Goal: Task Accomplishment & Management: Use online tool/utility

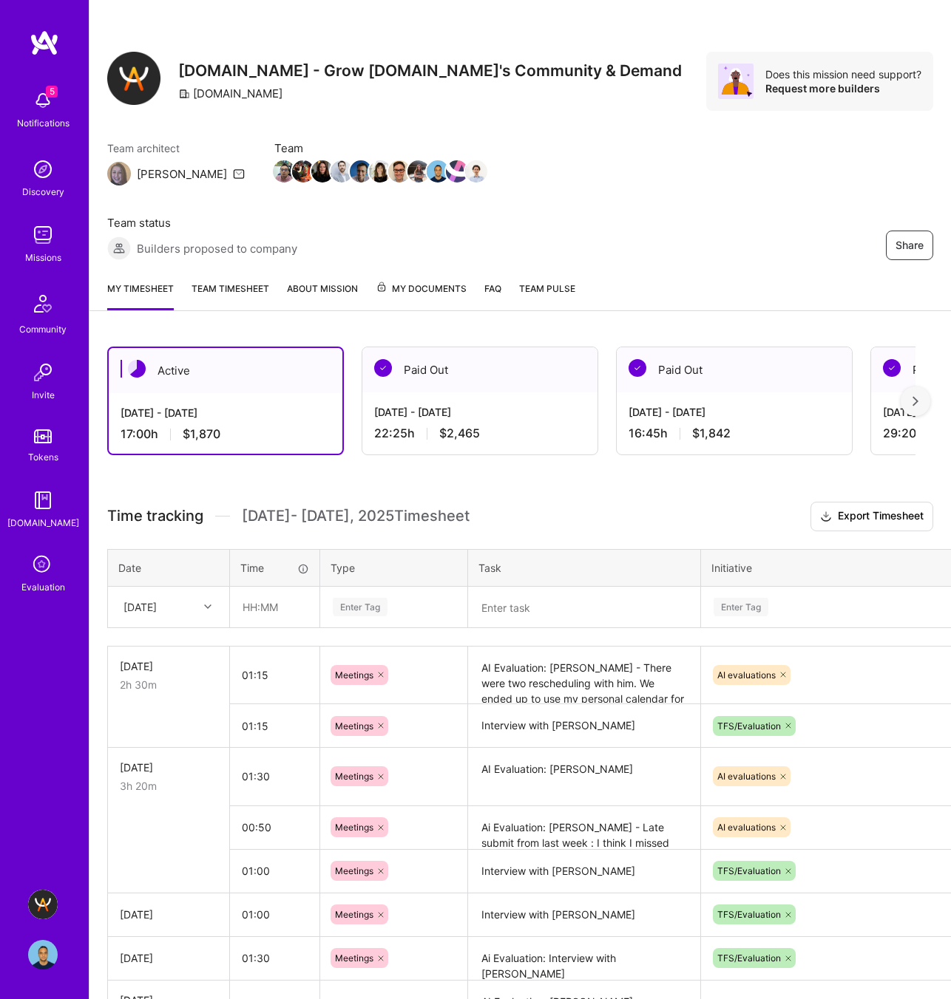
scroll to position [4, 0]
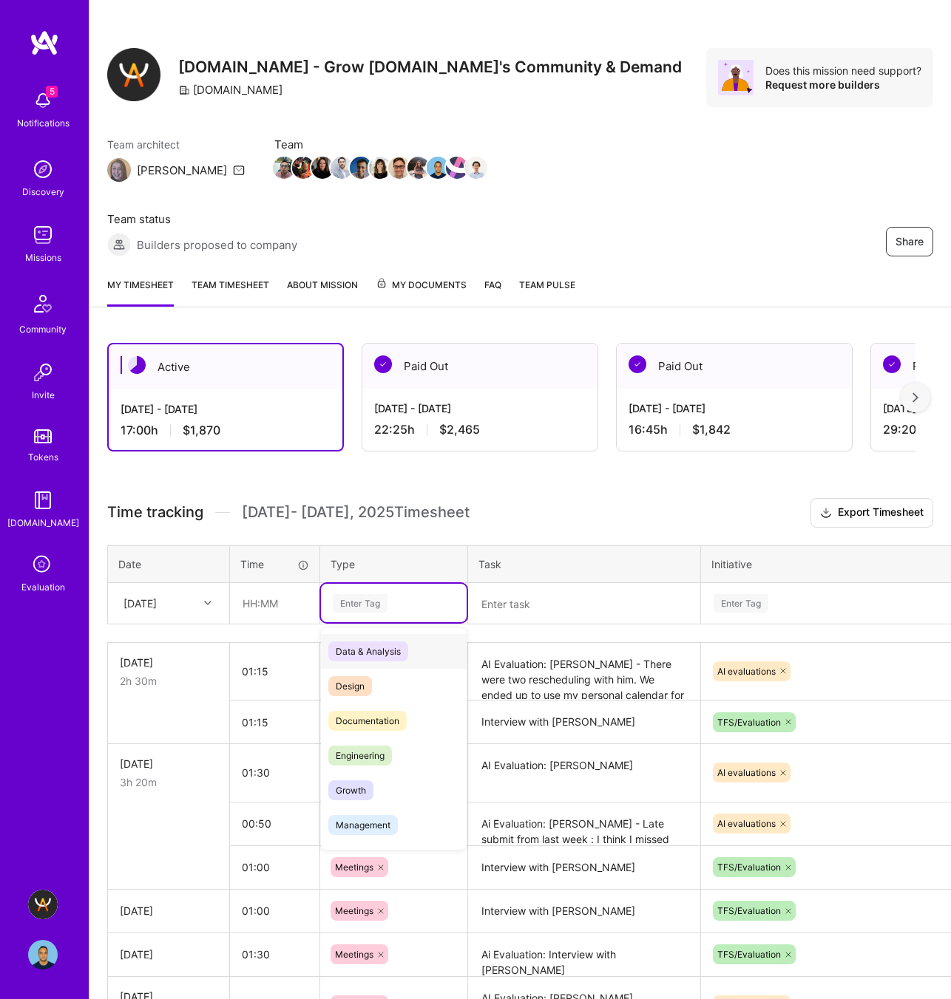
click at [353, 602] on div "Enter Tag" at bounding box center [360, 603] width 55 height 23
type input "other"
click at [356, 651] on span "Other" at bounding box center [347, 652] width 38 height 20
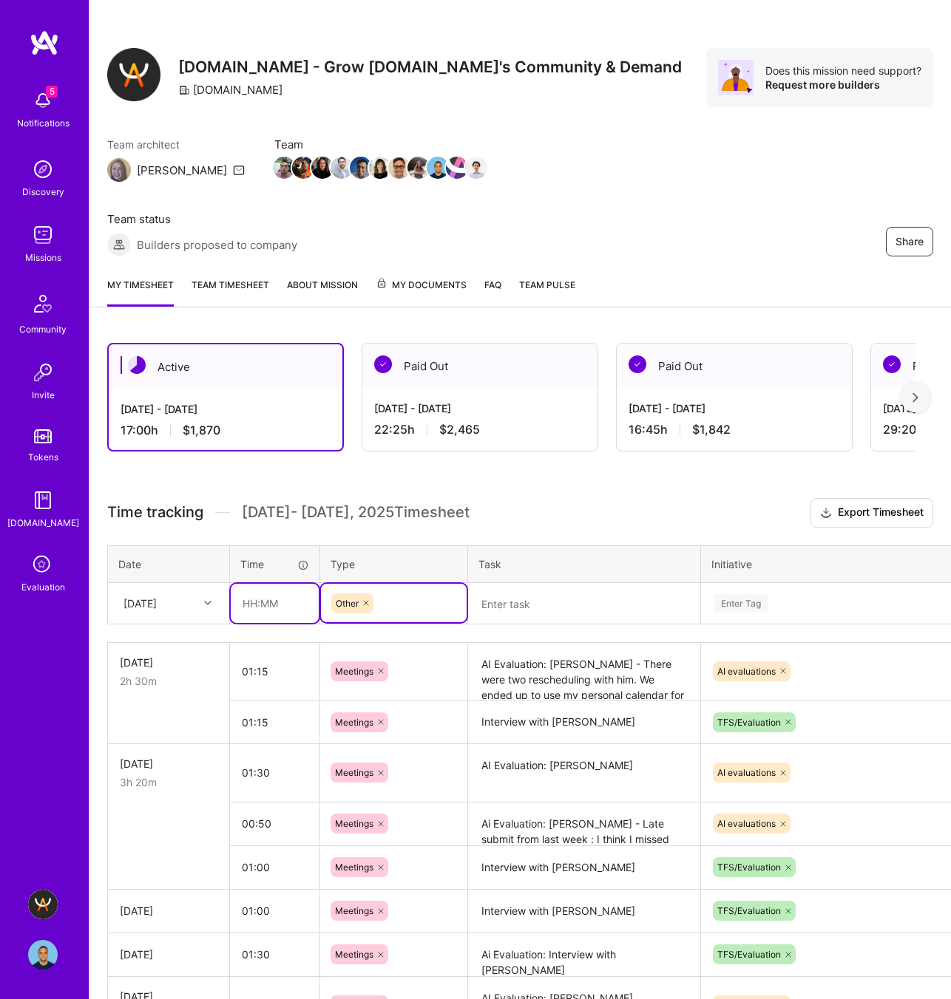
click at [252, 600] on input "text" at bounding box center [275, 603] width 88 height 39
type input "03:30"
click at [531, 598] on textarea at bounding box center [583, 604] width 229 height 39
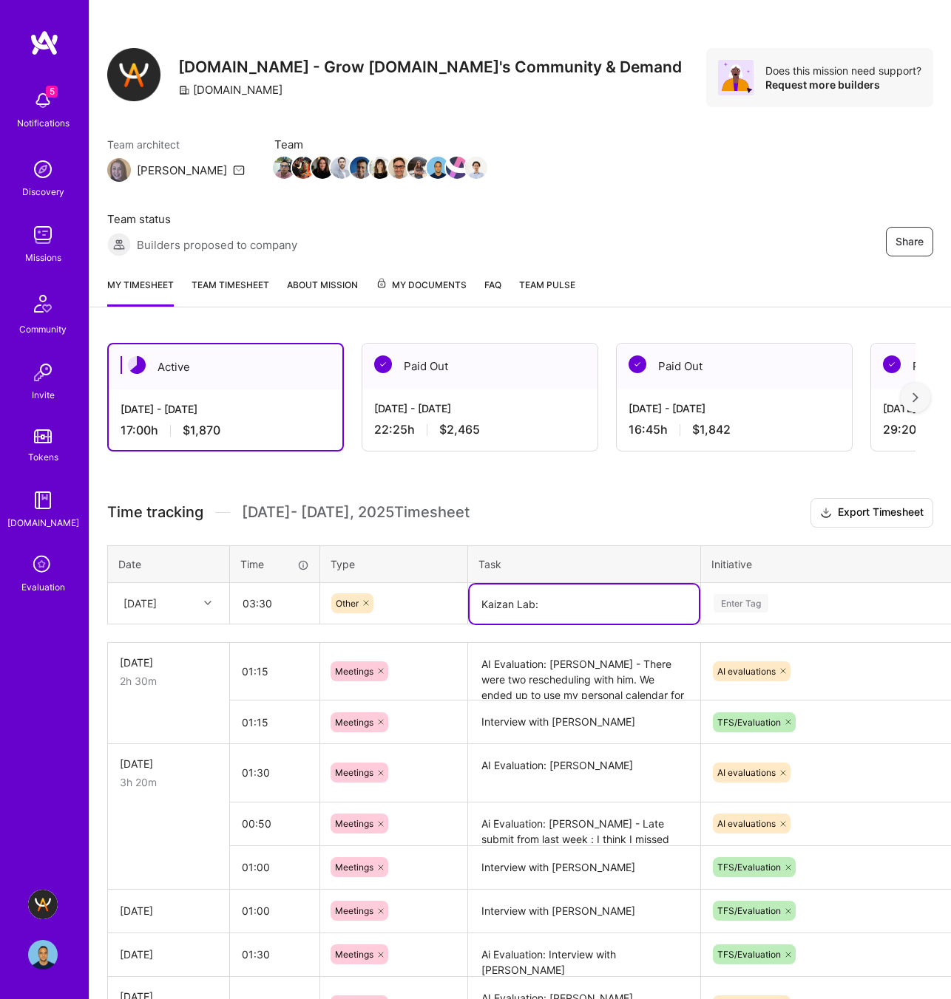
type textarea "Kaizan Lab:"
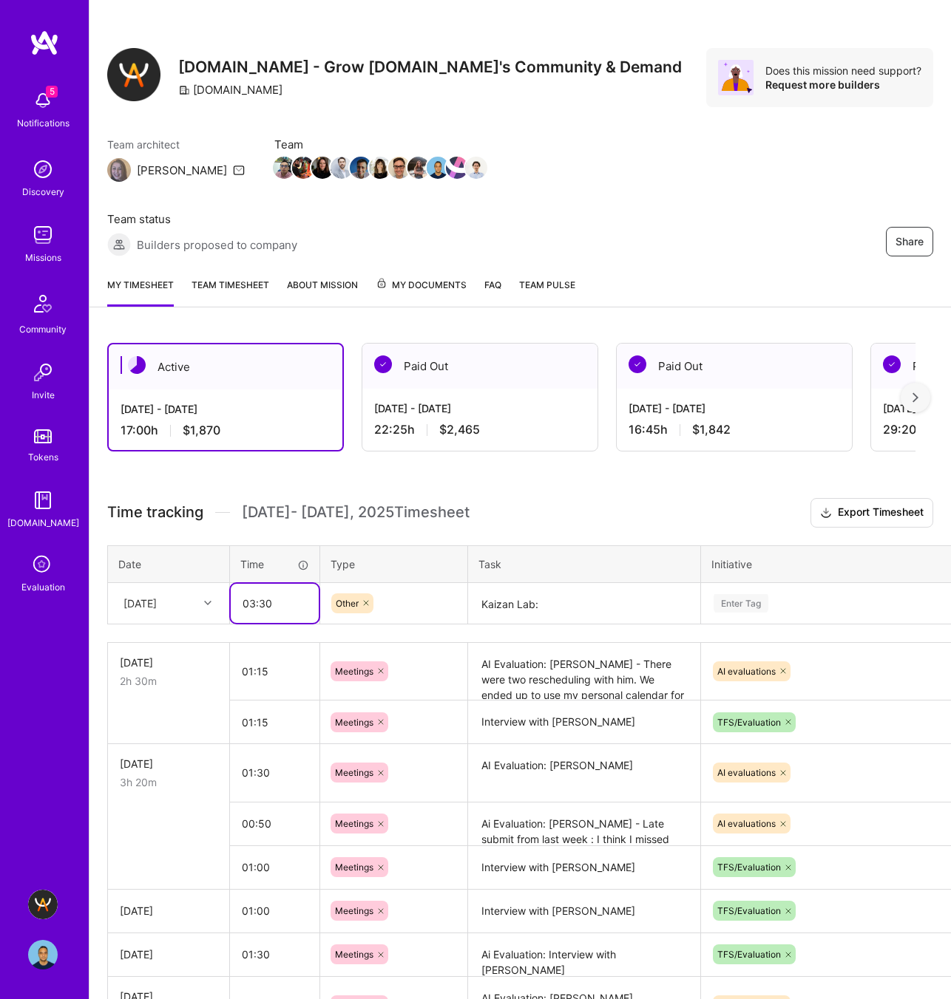
drag, startPoint x: 276, startPoint y: 602, endPoint x: 234, endPoint y: 600, distance: 42.9
click at [234, 600] on input "03:30" at bounding box center [275, 603] width 88 height 39
type input "04:00"
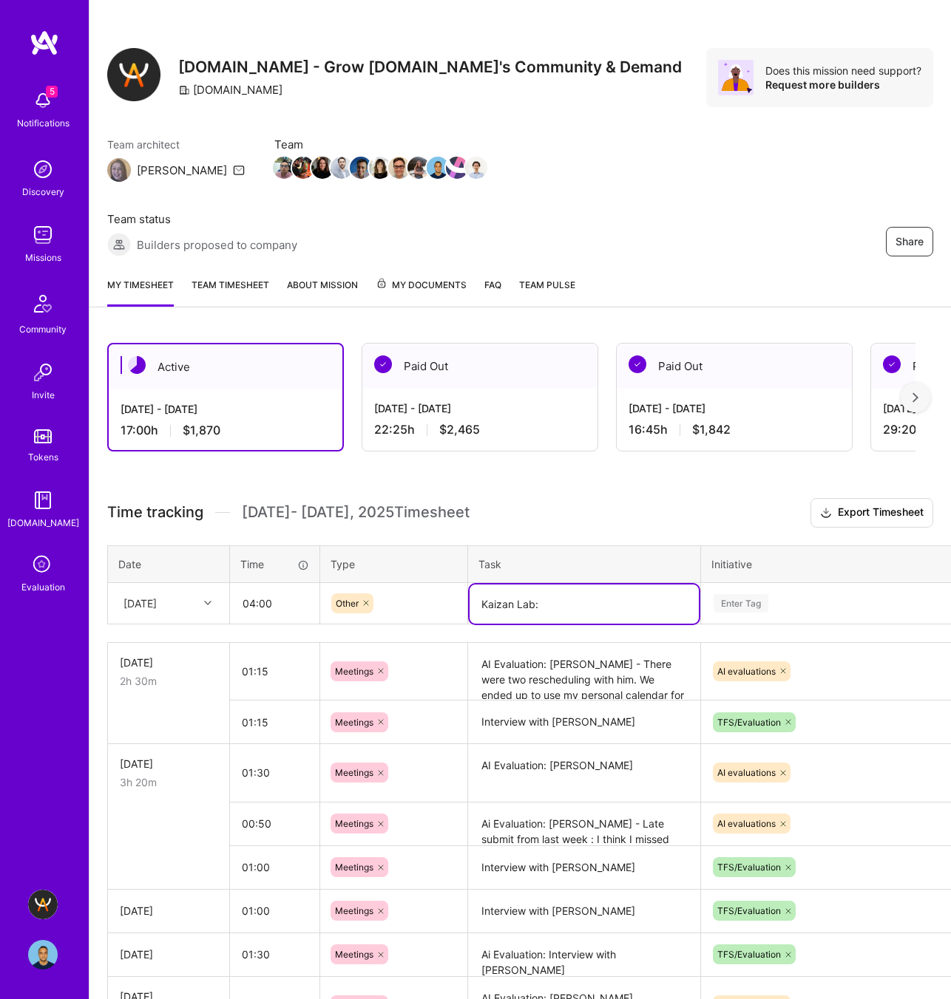
click at [587, 606] on textarea "Kaizan Lab:" at bounding box center [583, 604] width 229 height 39
click at [633, 604] on textarea "Kaizan Lab: Reviewed Mission" at bounding box center [583, 604] width 229 height 39
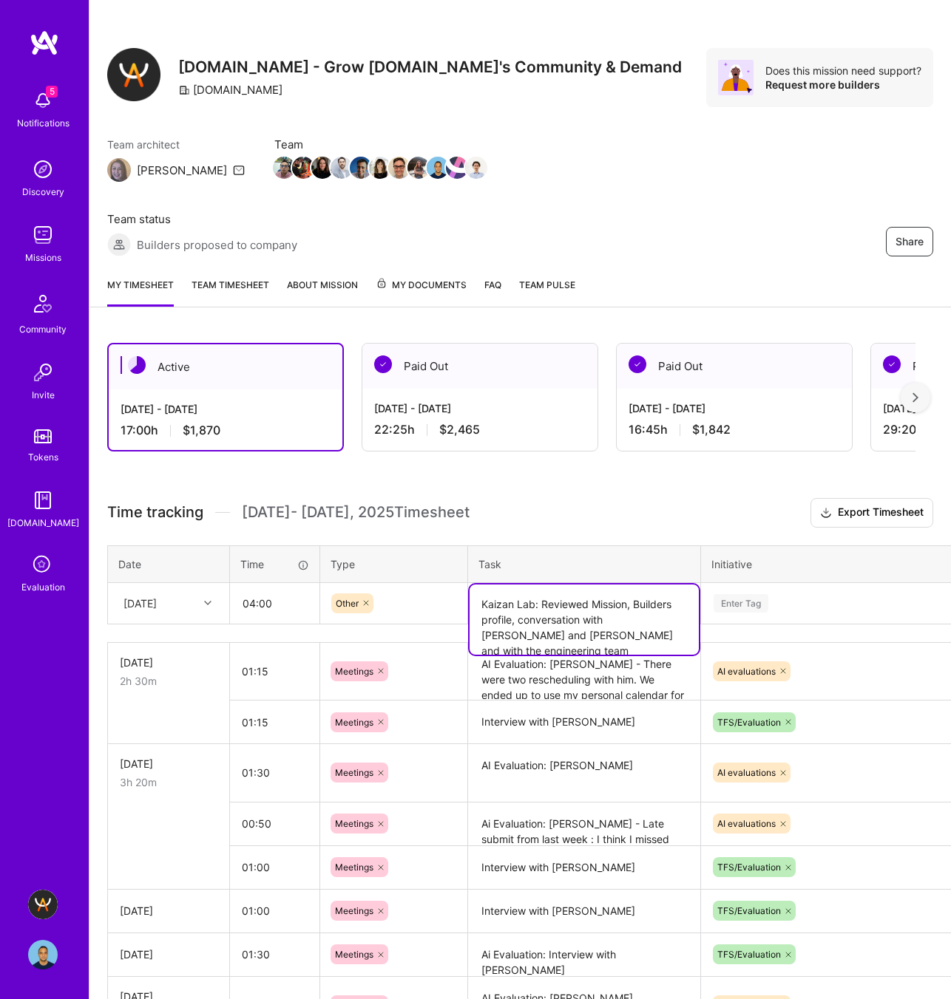
type textarea "Kaizan Lab: Reviewed Mission, Builders profile, conversation with [PERSON_NAME]…"
click at [821, 602] on div "Enter Tag" at bounding box center [837, 603] width 250 height 18
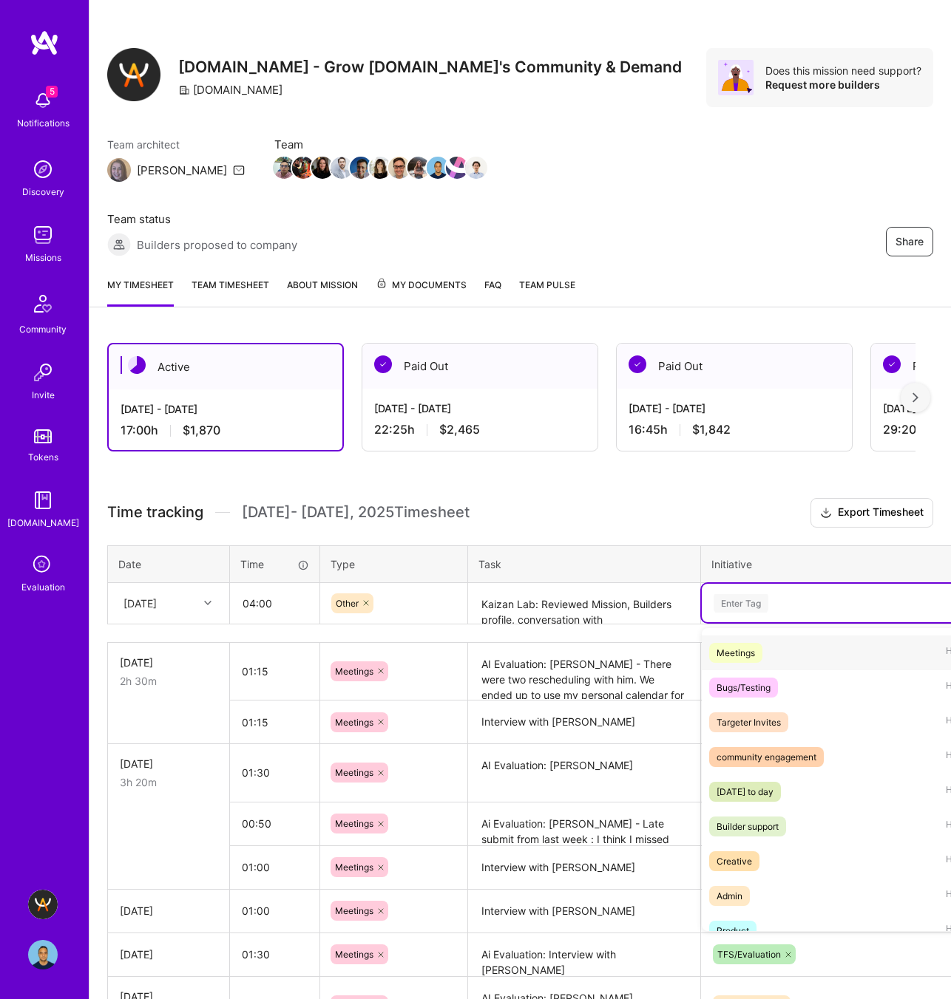
scroll to position [452, 0]
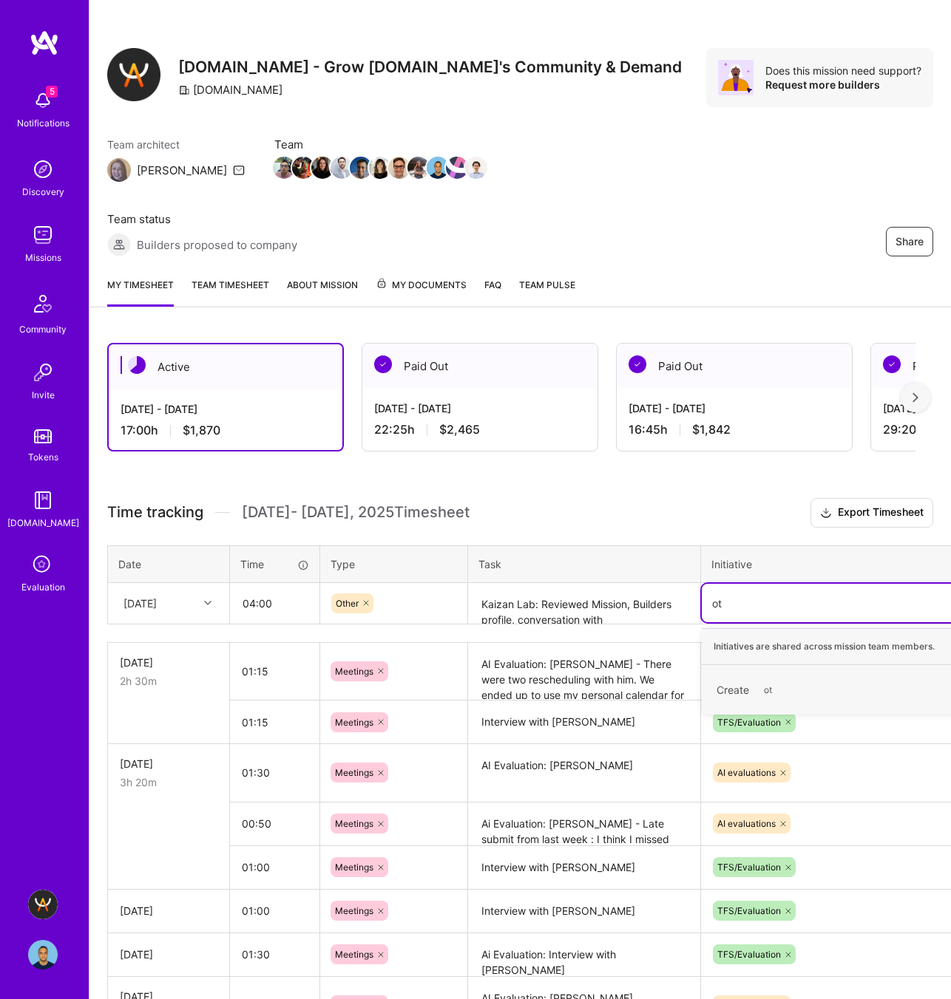
type input "o"
type input "cust"
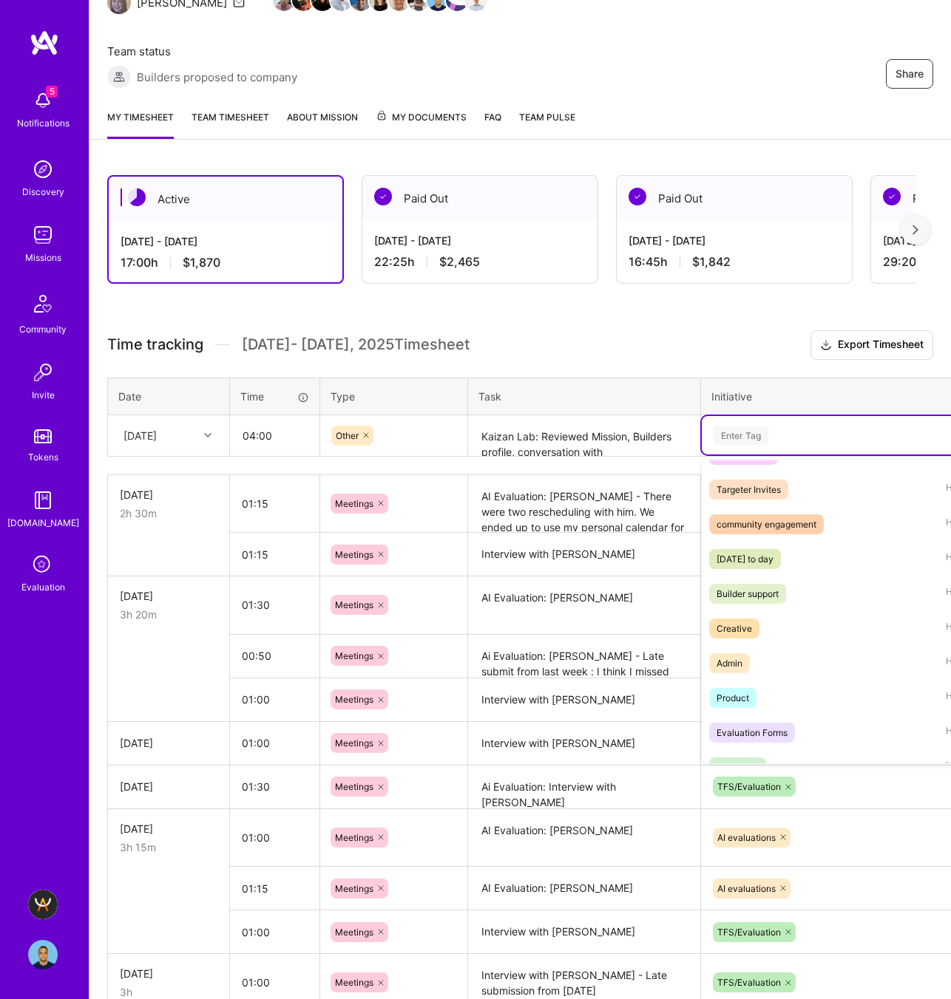
scroll to position [0, 0]
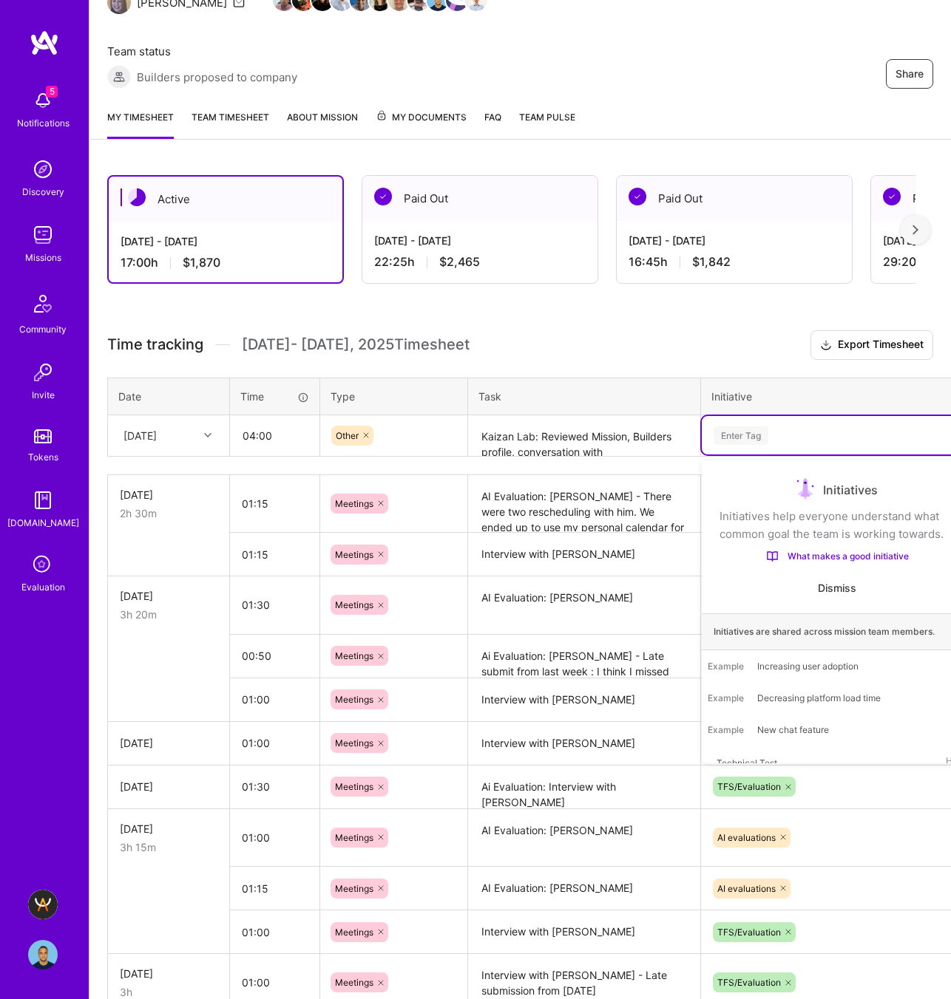
click at [702, 308] on div "Active [DATE] - [DATE] 17:00 h $1,870 Paid Out [DATE] - [DATE] 22:25 h $2,465 P…" at bounding box center [519, 735] width 861 height 1156
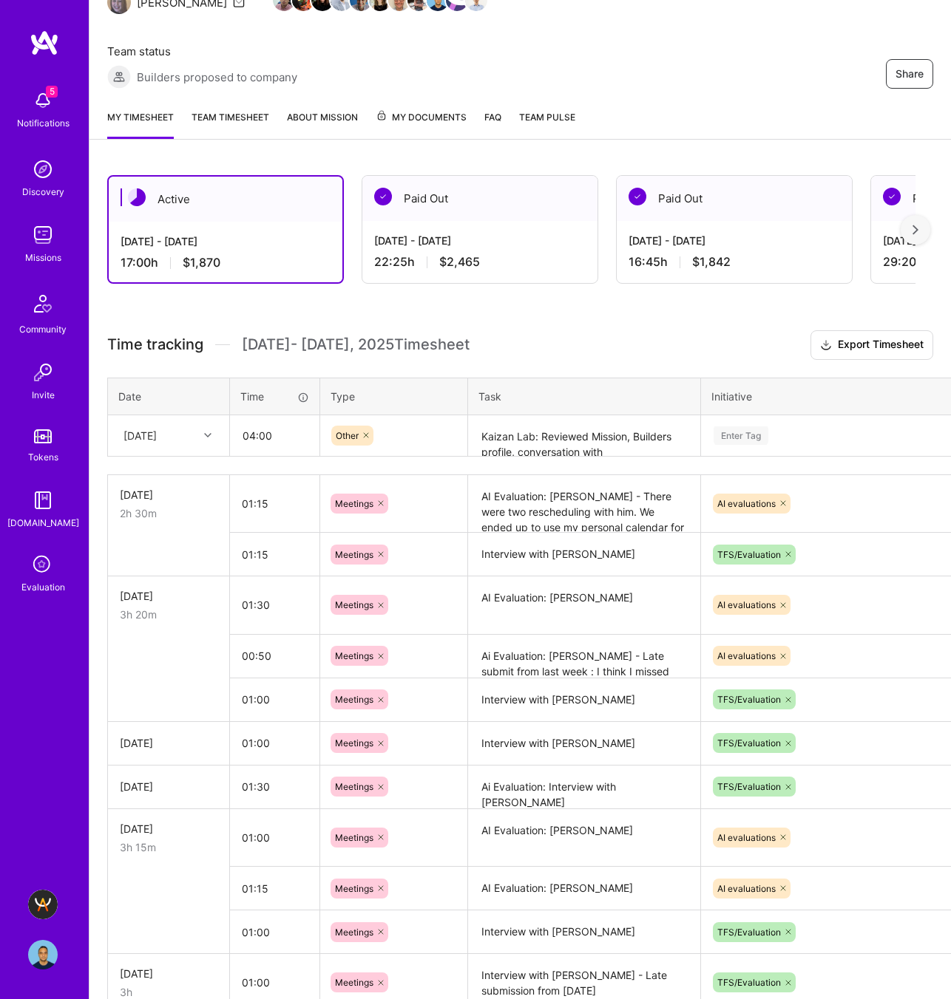
scroll to position [171, 72]
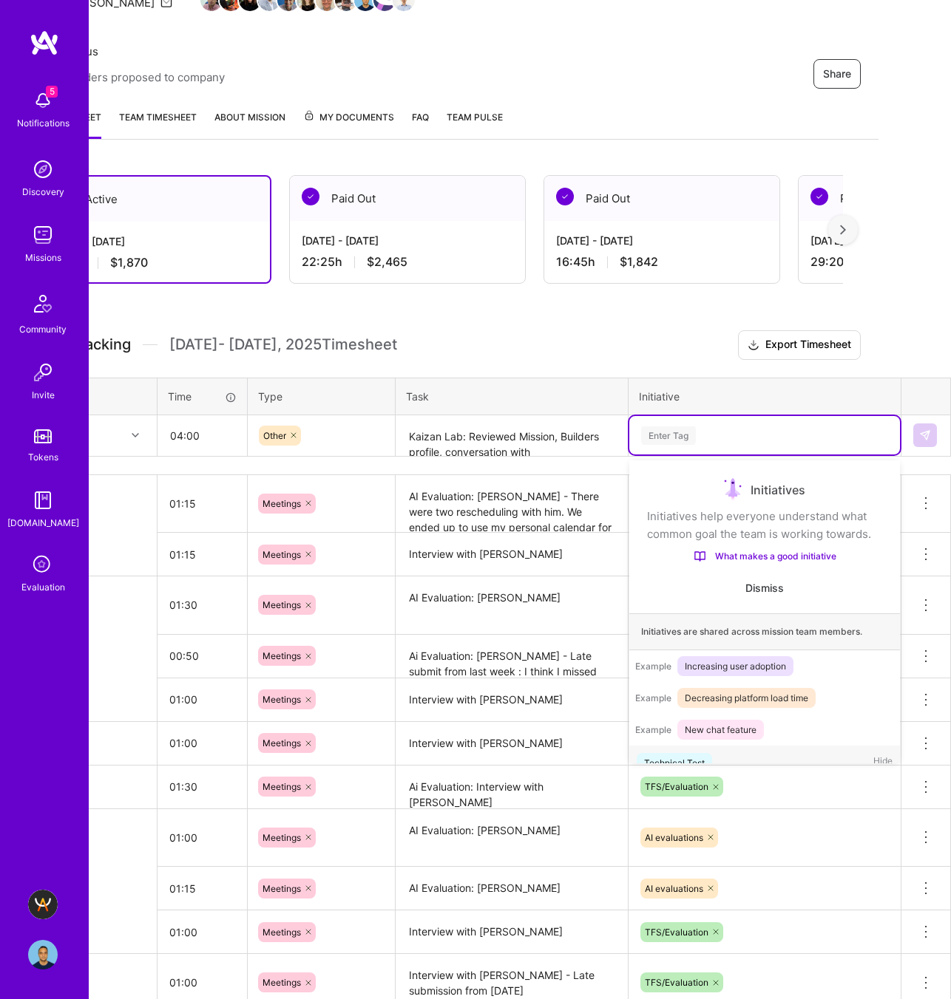
click at [656, 424] on div "Enter Tag" at bounding box center [764, 435] width 271 height 38
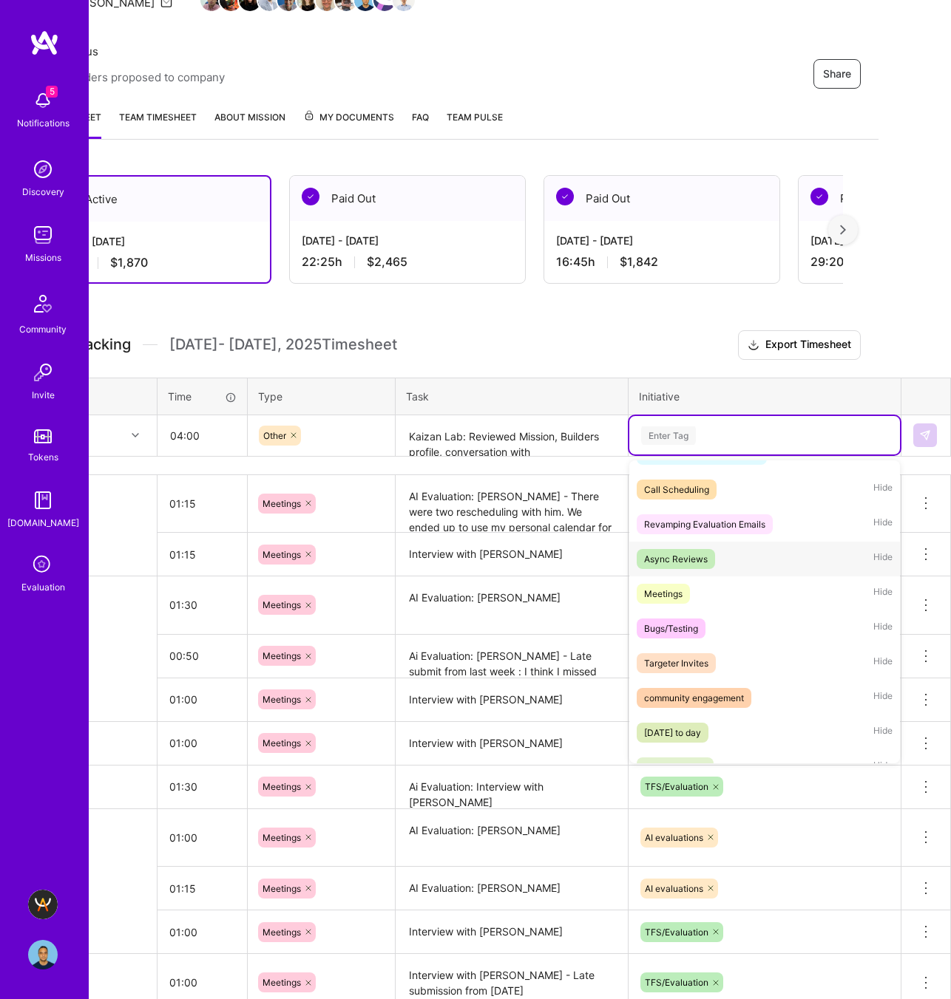
scroll to position [346, 0]
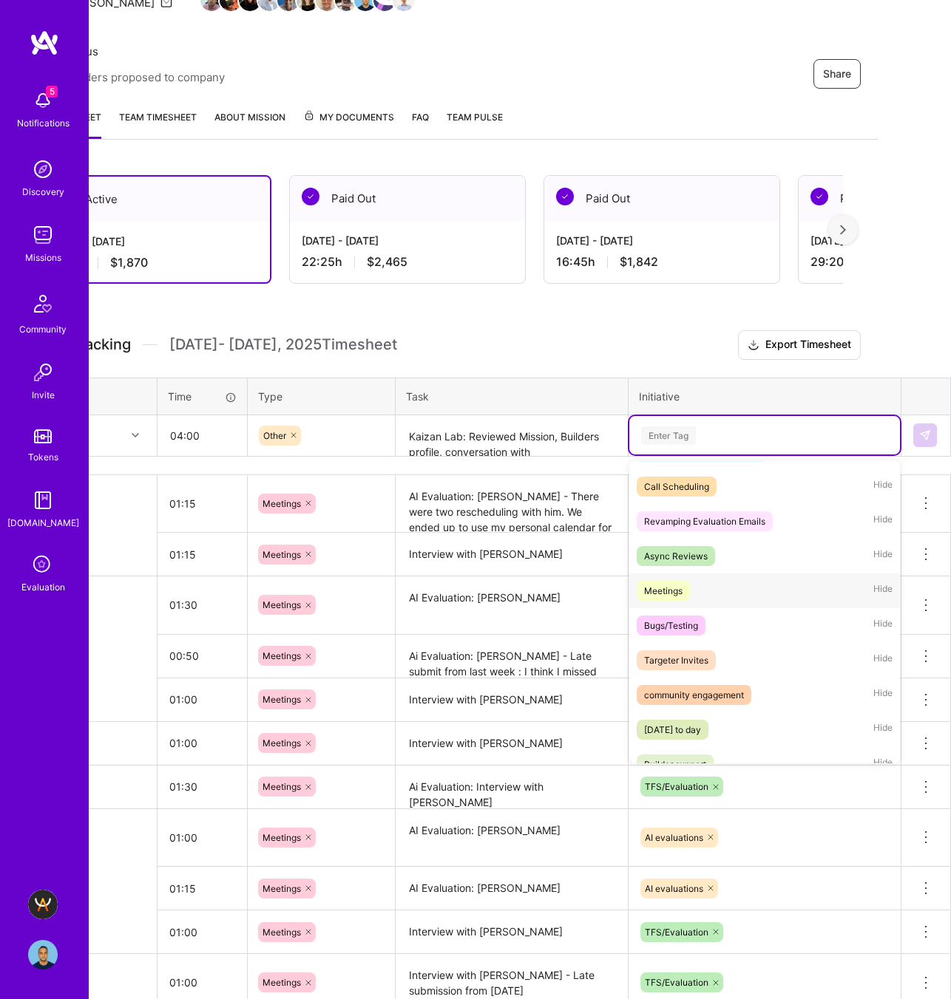
click at [713, 591] on div "Meetings Hide" at bounding box center [764, 591] width 271 height 35
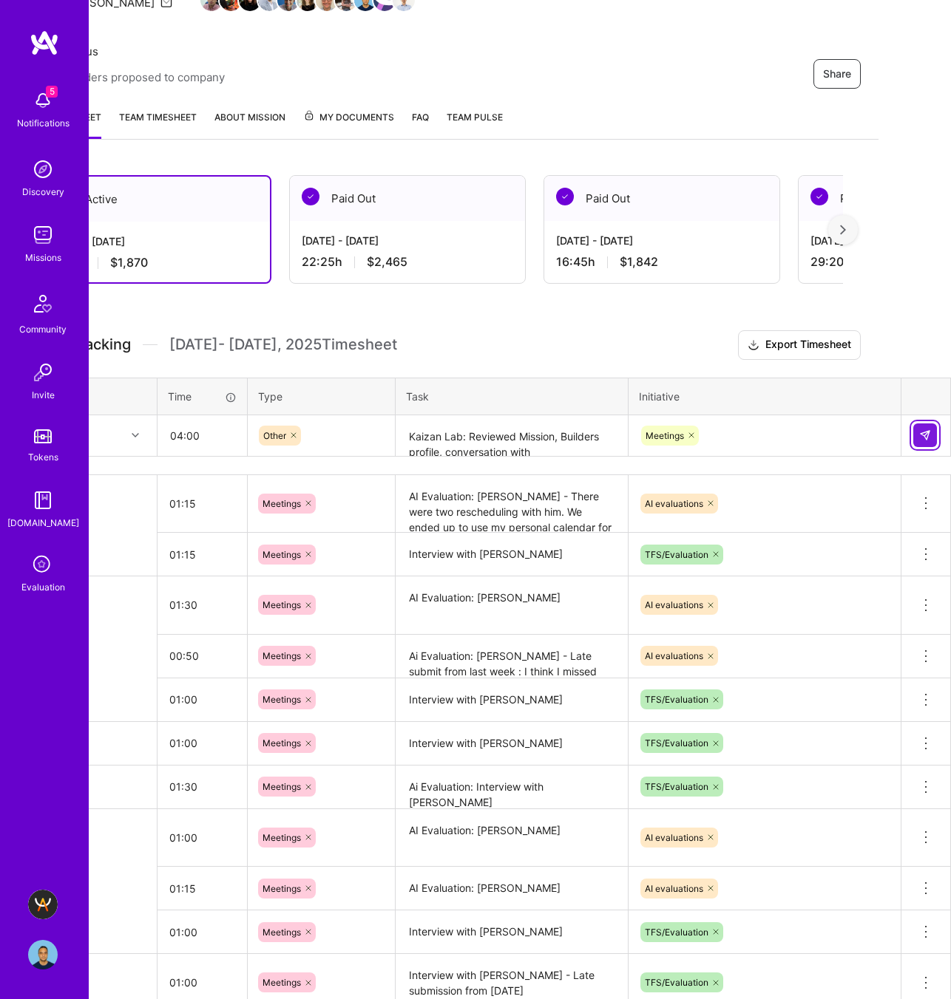
click at [934, 427] on button at bounding box center [925, 436] width 24 height 24
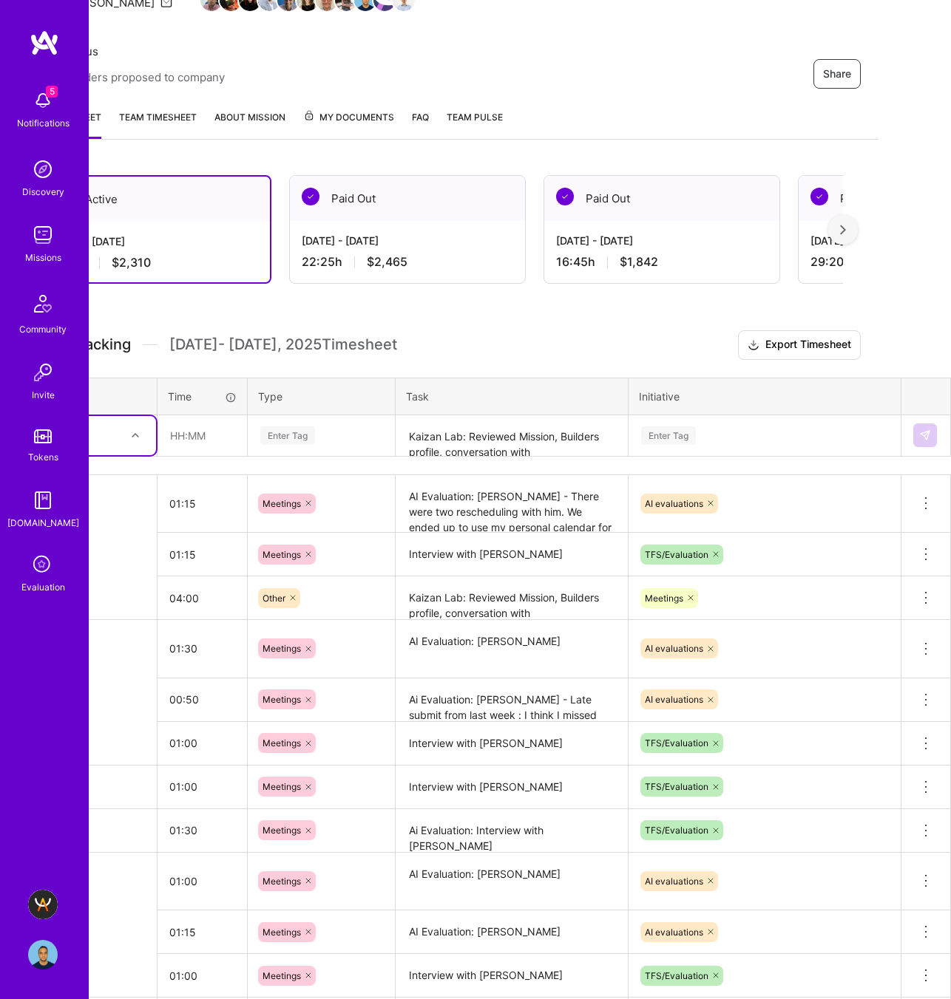
scroll to position [171, 0]
